Goal: Consume media (video, audio): Consume media (video, audio)

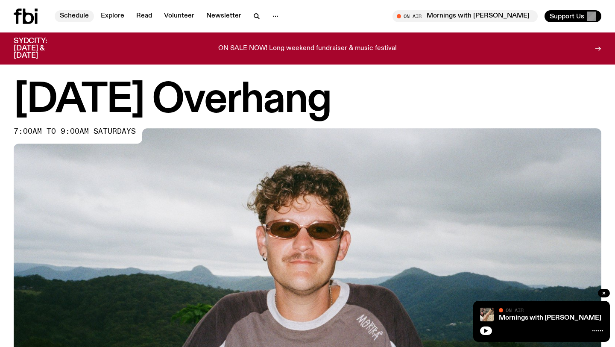
click at [87, 14] on link "Schedule" at bounding box center [74, 16] width 39 height 12
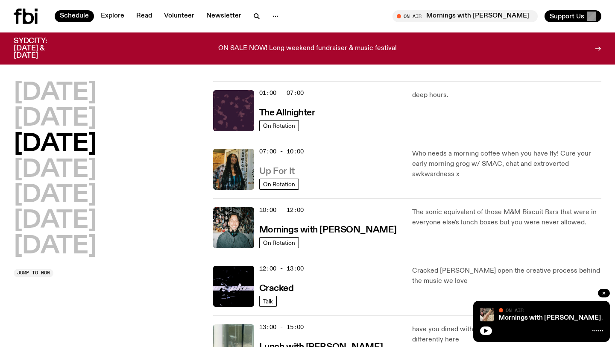
click at [276, 175] on h3 "Up For It" at bounding box center [276, 171] width 35 height 9
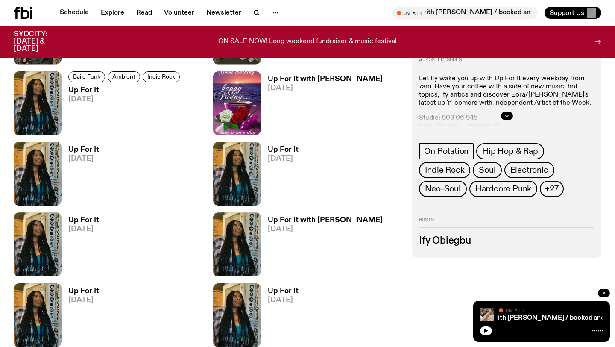
scroll to position [401, 0]
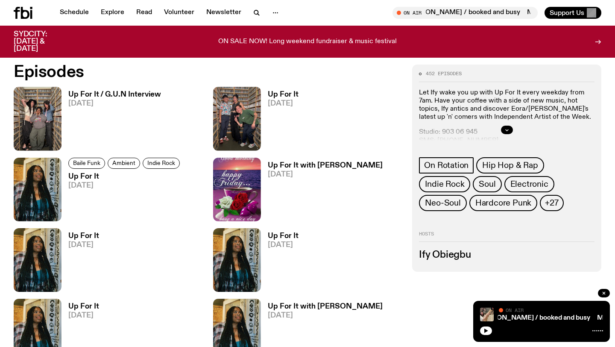
click at [129, 94] on h3 "Up For It / G.U.N Interview" at bounding box center [114, 94] width 93 height 7
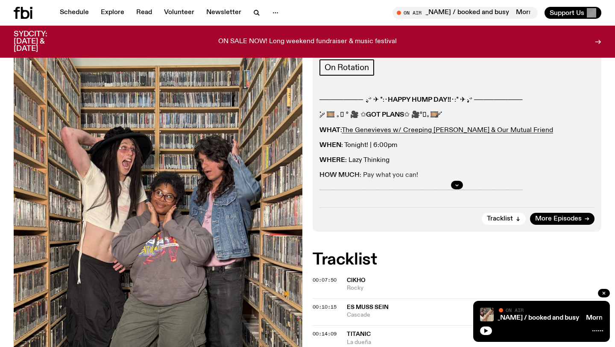
scroll to position [145, 0]
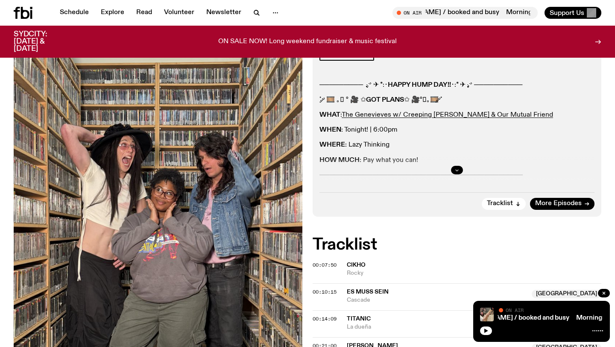
click at [454, 168] on button "button" at bounding box center [457, 170] width 12 height 9
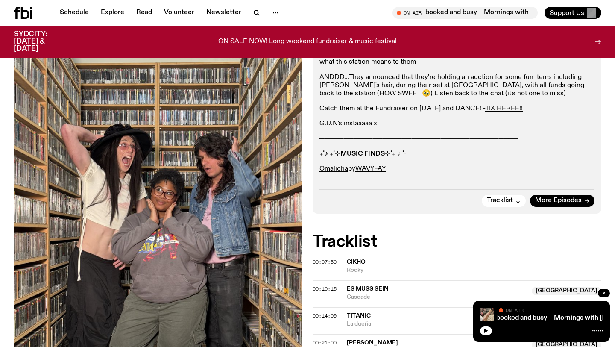
scroll to position [340, 0]
